Goal: Information Seeking & Learning: Learn about a topic

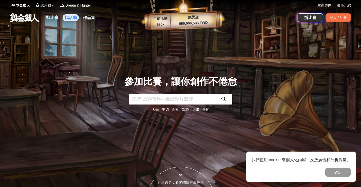
click at [67, 19] on link "找活動" at bounding box center [71, 17] width 16 height 7
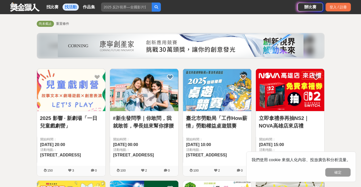
scroll to position [51, 0]
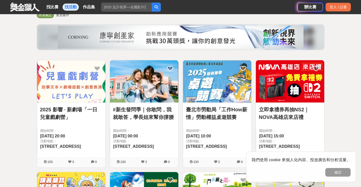
click at [142, 116] on link "#新生發問季｜你敢問，我就敢答，學長姐來幫你撐腰" at bounding box center [144, 113] width 62 height 15
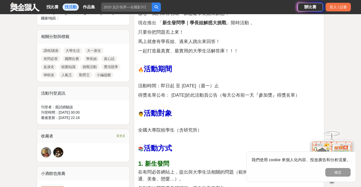
scroll to position [254, 0]
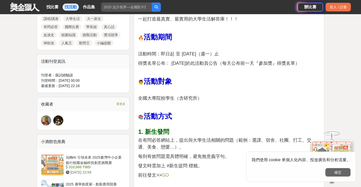
click at [335, 172] on button "確定" at bounding box center [338, 172] width 25 height 9
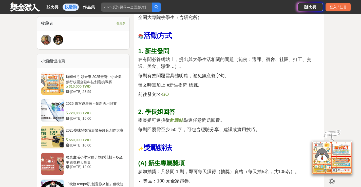
scroll to position [330, 0]
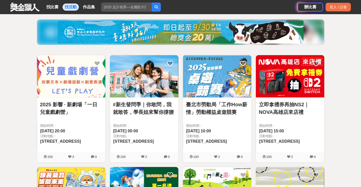
scroll to position [51, 0]
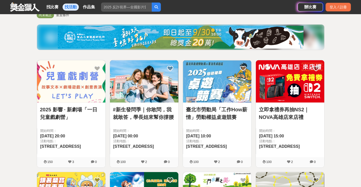
click at [216, 106] on link "臺北市勞動局「工作How薪情」勞動權益桌遊競賽" at bounding box center [217, 113] width 62 height 15
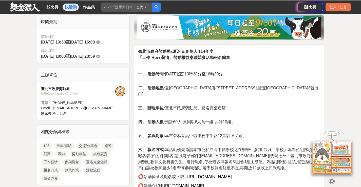
scroll to position [127, 0]
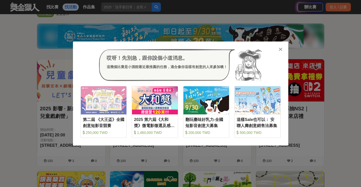
scroll to position [51, 0]
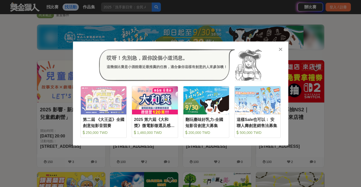
click at [282, 51] on icon at bounding box center [281, 49] width 4 height 5
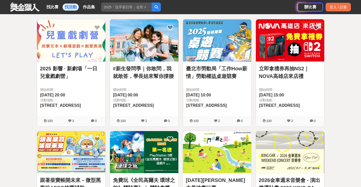
scroll to position [0, 0]
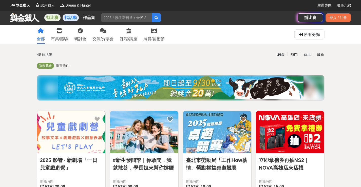
click at [49, 20] on link "找比賽" at bounding box center [52, 17] width 16 height 7
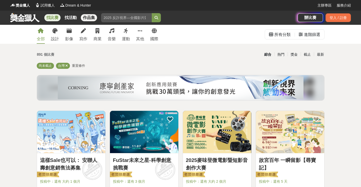
click at [95, 19] on link "作品集" at bounding box center [89, 17] width 16 height 7
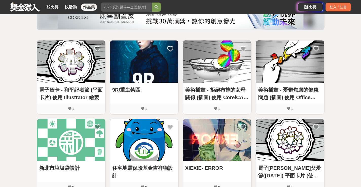
scroll to position [101, 0]
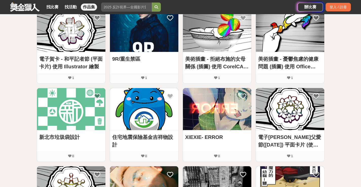
click at [227, 56] on link "美術插畫 - 拒絕布施的女母關係 (插圖) 使用 CorelCAD 繪製" at bounding box center [217, 62] width 64 height 15
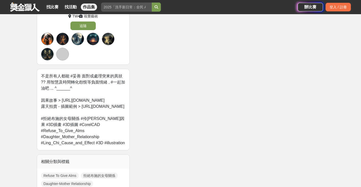
scroll to position [355, 0]
